Goal: Task Accomplishment & Management: Use online tool/utility

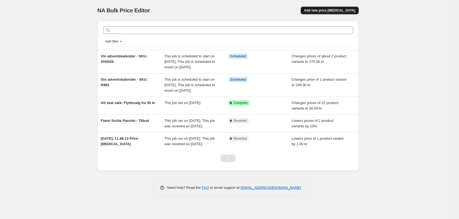
click at [352, 11] on span "Add new price [MEDICAL_DATA]" at bounding box center [329, 10] width 51 height 4
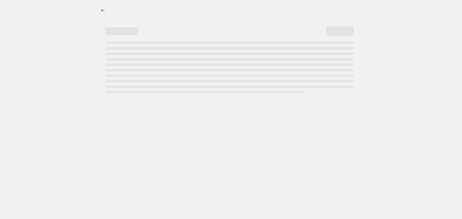
select select "percentage"
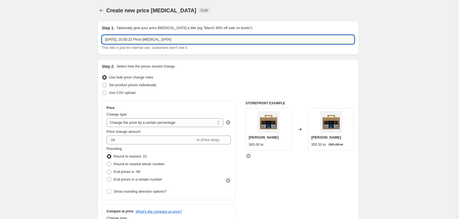
click at [147, 39] on input "[DATE], 10.50.22 Price [MEDICAL_DATA]" at bounding box center [228, 39] width 252 height 9
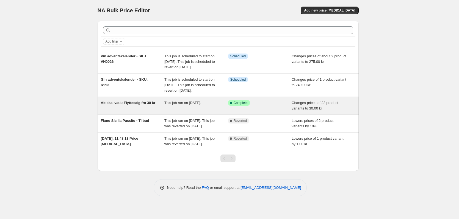
click at [136, 111] on div "Alt skal væk: Flyttesalg fra 30 kr This job ran on [DATE]. Success Complete Com…" at bounding box center [228, 106] width 261 height 18
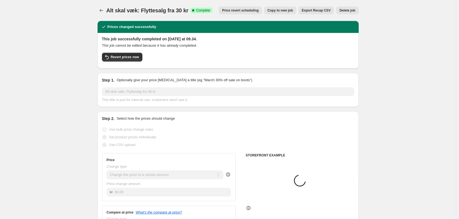
click at [174, 4] on div "Alt skal væk: Flyttesalg fra 30 kr. This page is ready Alt skal væk: Flyttesalg…" at bounding box center [228, 10] width 261 height 21
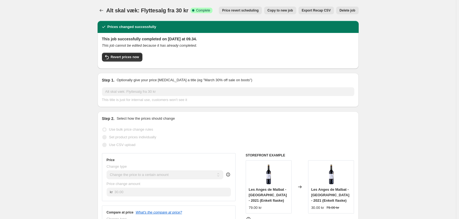
click at [173, 10] on span "Alt skal væk: Flyttesalg fra 30 kr" at bounding box center [147, 10] width 82 height 6
copy span "Alt skal væk: Flyttesalg fra 30 kr"
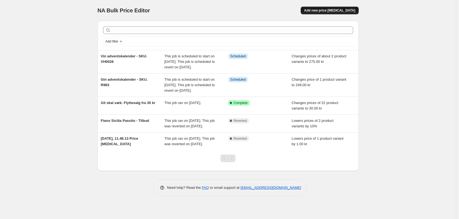
click at [347, 9] on span "Add new price [MEDICAL_DATA]" at bounding box center [329, 10] width 51 height 4
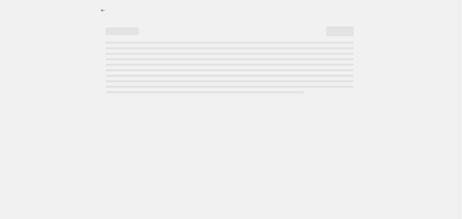
select select "percentage"
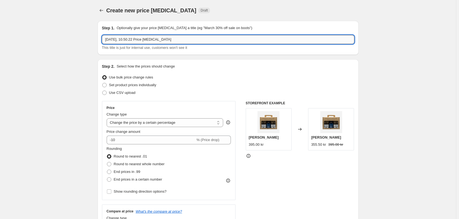
click at [151, 39] on input "[DATE], 10.50.22 Price [MEDICAL_DATA]" at bounding box center [228, 39] width 252 height 9
paste input "Alt skal væk: Flyttesalg fra 30 kr"
drag, startPoint x: 152, startPoint y: 38, endPoint x: 149, endPoint y: 40, distance: 3.1
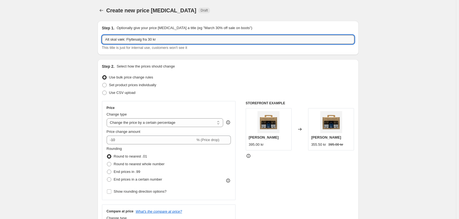
click at [149, 40] on input "Alt skal væk: Flyttesalg fra 30 kr" at bounding box center [228, 39] width 252 height 9
click at [157, 39] on input "Alt skal væk: Flyttesalg fra 180 kr" at bounding box center [228, 39] width 252 height 9
click at [192, 47] on div "This title is just for internal use, customers won't see it" at bounding box center [228, 48] width 252 height 6
click at [161, 39] on input "Alt skal væk: Flyttesalg fra 180 kr" at bounding box center [228, 39] width 252 height 9
type input "Alt skal væk: Flyttesalg fra 180 kr per kasse"
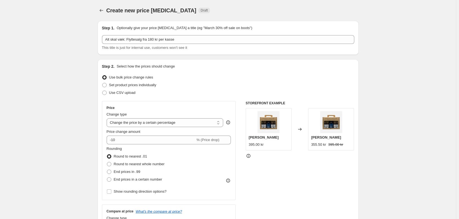
click at [197, 64] on div "Step 2. Select how the prices should change" at bounding box center [228, 67] width 252 height 6
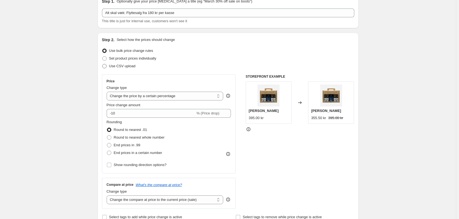
scroll to position [28, 0]
click at [107, 58] on span at bounding box center [104, 58] width 4 height 4
click at [103, 56] on input "Set product prices individually" at bounding box center [102, 56] width 0 height 0
radio input "true"
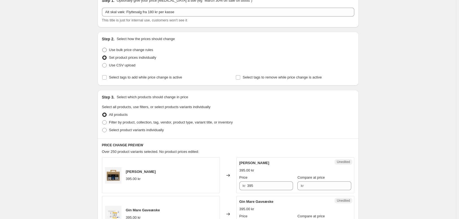
click at [119, 47] on label "Use bulk price change rules" at bounding box center [127, 50] width 51 height 8
click at [103, 48] on input "Use bulk price change rules" at bounding box center [102, 48] width 0 height 0
radio input "true"
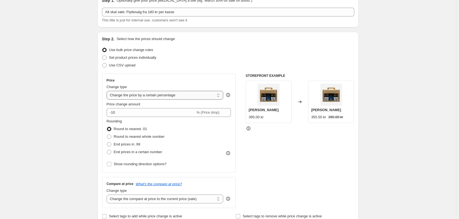
click at [205, 96] on select "Change the price to a certain amount Change the price by a certain amount Chang…" at bounding box center [165, 95] width 117 height 9
select select "to"
click at [108, 91] on select "Change the price to a certain amount Change the price by a certain amount Chang…" at bounding box center [165, 95] width 117 height 9
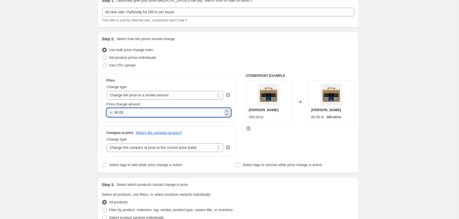
click at [168, 112] on input "80.00" at bounding box center [168, 112] width 108 height 9
click at [116, 113] on input "80.00" at bounding box center [168, 112] width 108 height 9
drag, startPoint x: 134, startPoint y: 110, endPoint x: 139, endPoint y: 111, distance: 5.1
click at [134, 110] on input "180.00" at bounding box center [168, 112] width 108 height 9
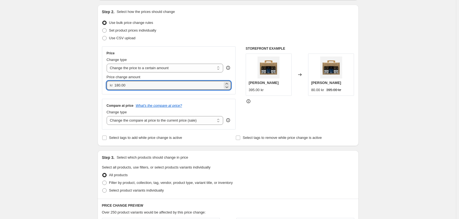
scroll to position [55, 0]
type input "180.00"
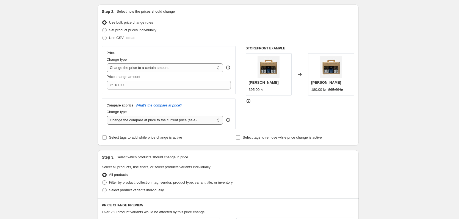
click at [192, 122] on select "Change the compare at price to the current price (sale) Change the compare at p…" at bounding box center [165, 120] width 117 height 9
drag, startPoint x: 195, startPoint y: 121, endPoint x: 198, endPoint y: 122, distance: 2.8
click at [196, 121] on select "Change the compare at price to the current price (sale) Change the compare at p…" at bounding box center [165, 120] width 117 height 9
click at [262, 112] on div "STOREFRONT EXAMPLE [PERSON_NAME] 395.00 kr Changed to Hernö Gin Gaveæske 180.00…" at bounding box center [300, 87] width 109 height 83
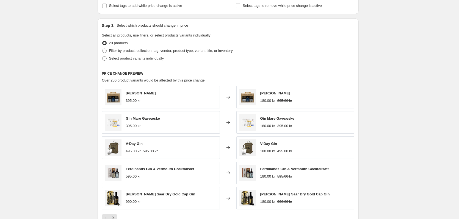
scroll to position [193, 0]
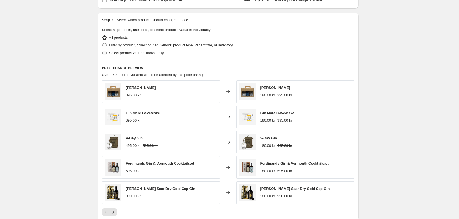
click at [106, 53] on span at bounding box center [104, 53] width 4 height 4
click at [103, 51] on input "Select product variants individually" at bounding box center [102, 51] width 0 height 0
radio input "true"
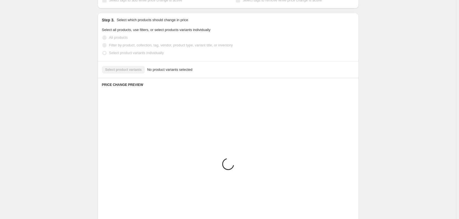
scroll to position [158, 0]
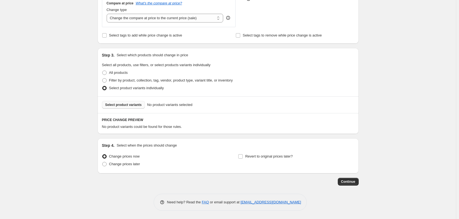
click at [125, 102] on button "Select product variants" at bounding box center [123, 105] width 43 height 8
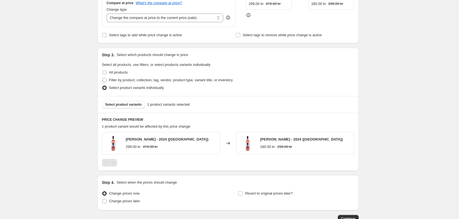
click at [93, 130] on div "Create new price [MEDICAL_DATA]. This page is ready Create new price [MEDICAL_D…" at bounding box center [228, 49] width 274 height 414
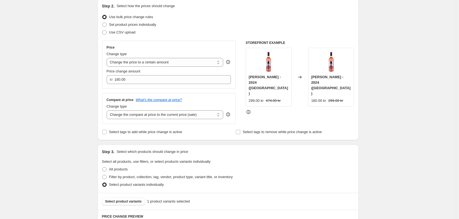
scroll to position [0, 0]
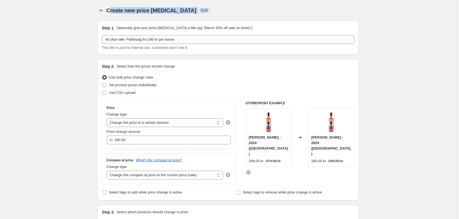
drag, startPoint x: 111, startPoint y: 9, endPoint x: 190, endPoint y: 20, distance: 79.1
click at [197, 13] on div "Create new price [MEDICAL_DATA] Draft" at bounding box center [194, 11] width 176 height 8
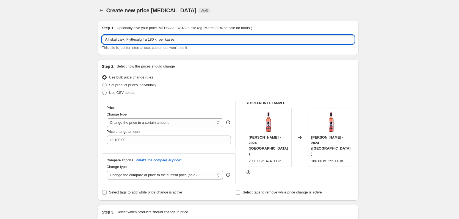
drag, startPoint x: 111, startPoint y: 41, endPoint x: 196, endPoint y: 40, distance: 85.3
click at [196, 40] on input "Alt skal væk: Flyttesalg fra 180 kr per kasse" at bounding box center [228, 39] width 252 height 9
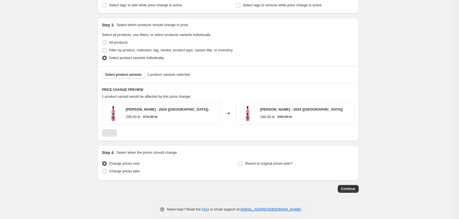
scroll to position [193, 0]
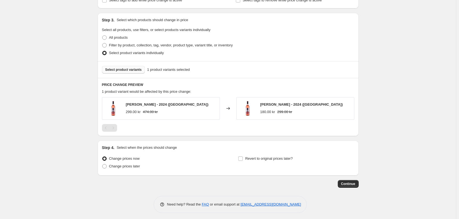
click at [125, 72] on span "Select product variants" at bounding box center [123, 70] width 37 height 4
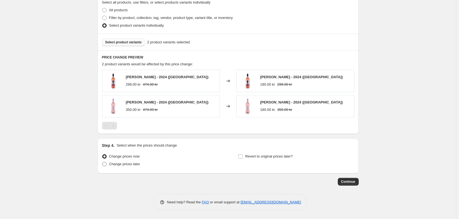
click at [107, 164] on span at bounding box center [104, 164] width 5 height 5
click at [103, 163] on input "Change prices later" at bounding box center [102, 162] width 0 height 0
radio input "true"
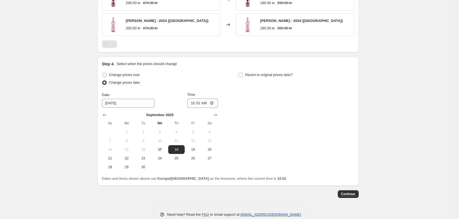
scroll to position [303, 0]
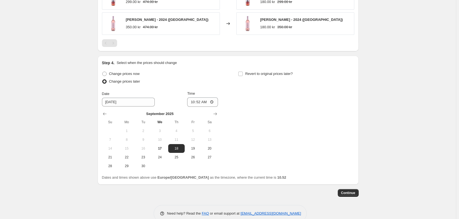
click at [134, 109] on div "[DATE] Su Mo Tu We Th Fr Sa 1 2 3 4 5 6 7 8 9 10 11 12 13 14 15 16 17 18 19 20 …" at bounding box center [158, 139] width 120 height 64
click at [128, 105] on input "[DATE]" at bounding box center [128, 102] width 53 height 9
type input "[DATE]"
click at [354, 194] on span "Continue" at bounding box center [348, 193] width 14 height 4
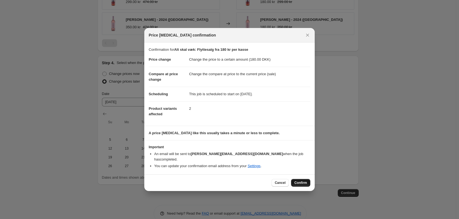
click at [297, 181] on span "Confirm" at bounding box center [301, 183] width 13 height 4
